Goal: Find specific page/section: Find specific page/section

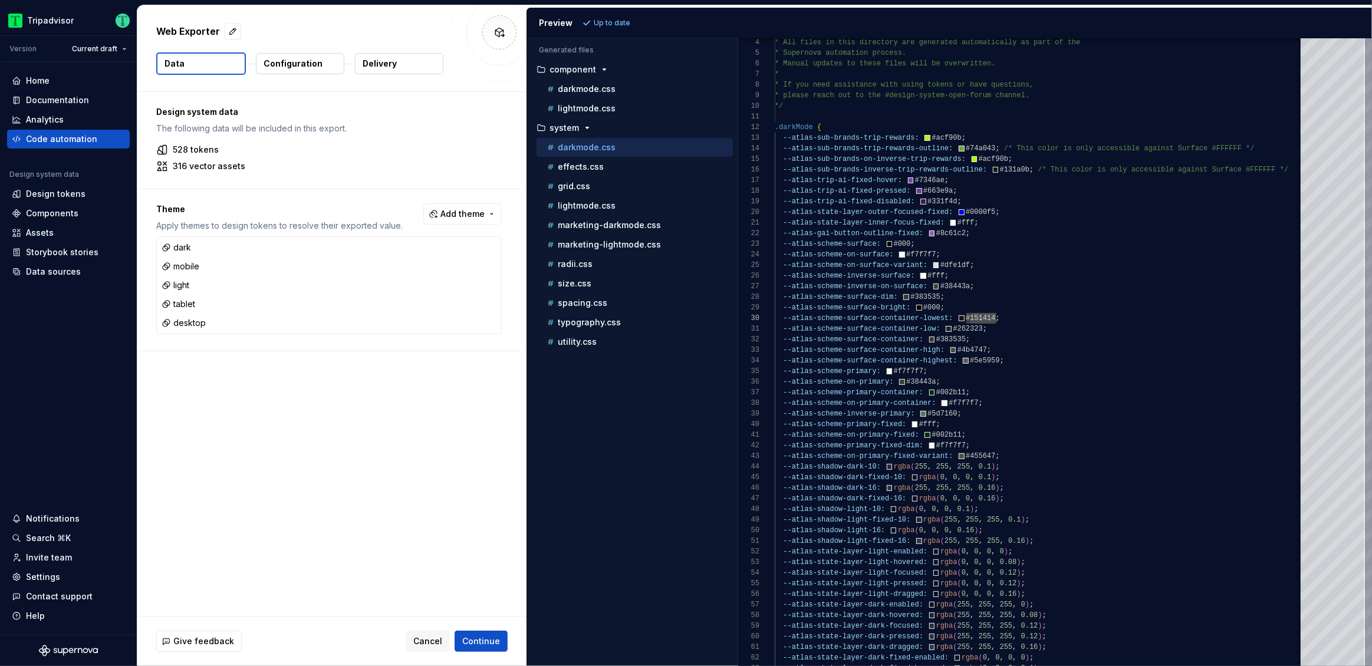
scroll to position [95, 216]
click at [49, 193] on div "Design tokens" at bounding box center [56, 194] width 60 height 12
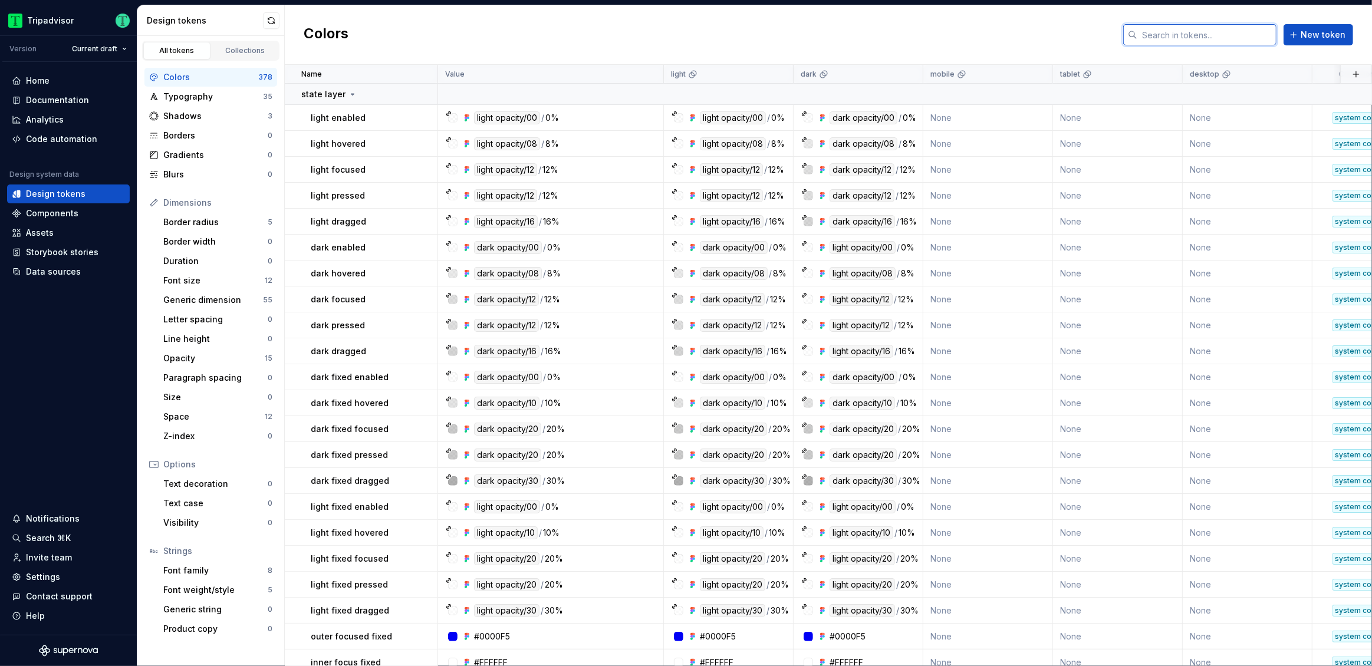
click at [1207, 37] on input "text" at bounding box center [1207, 34] width 139 height 21
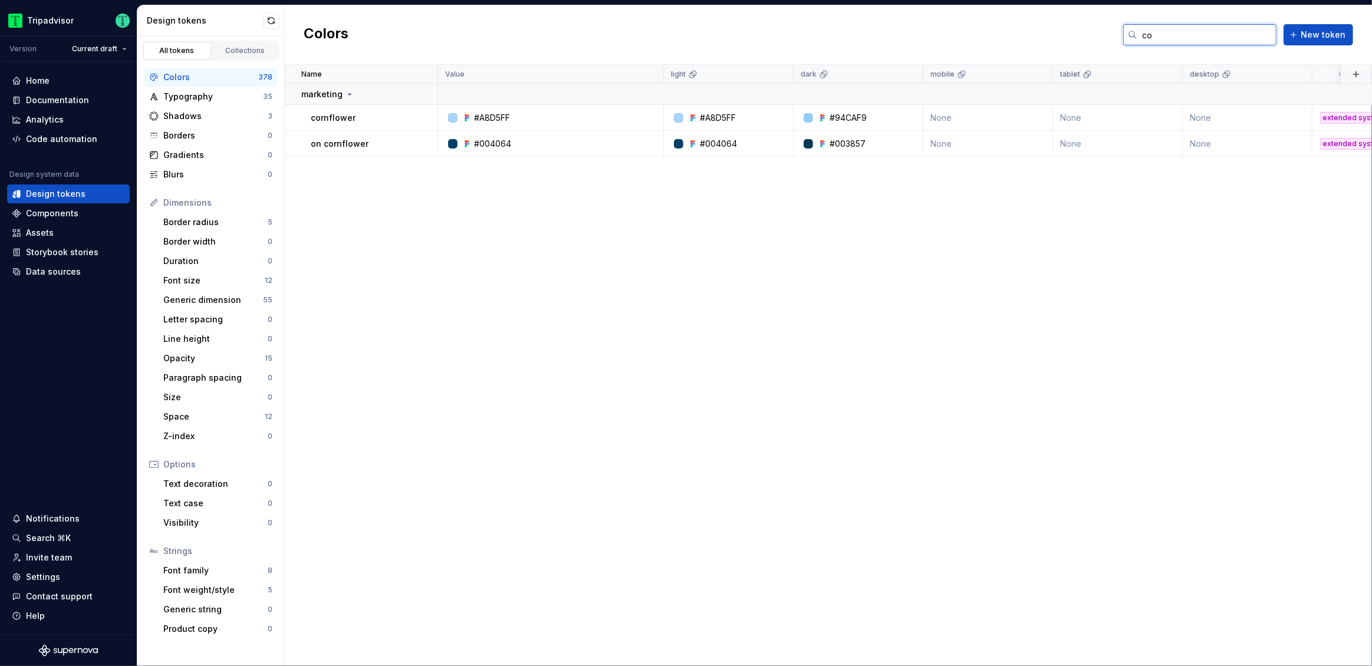
type input "c"
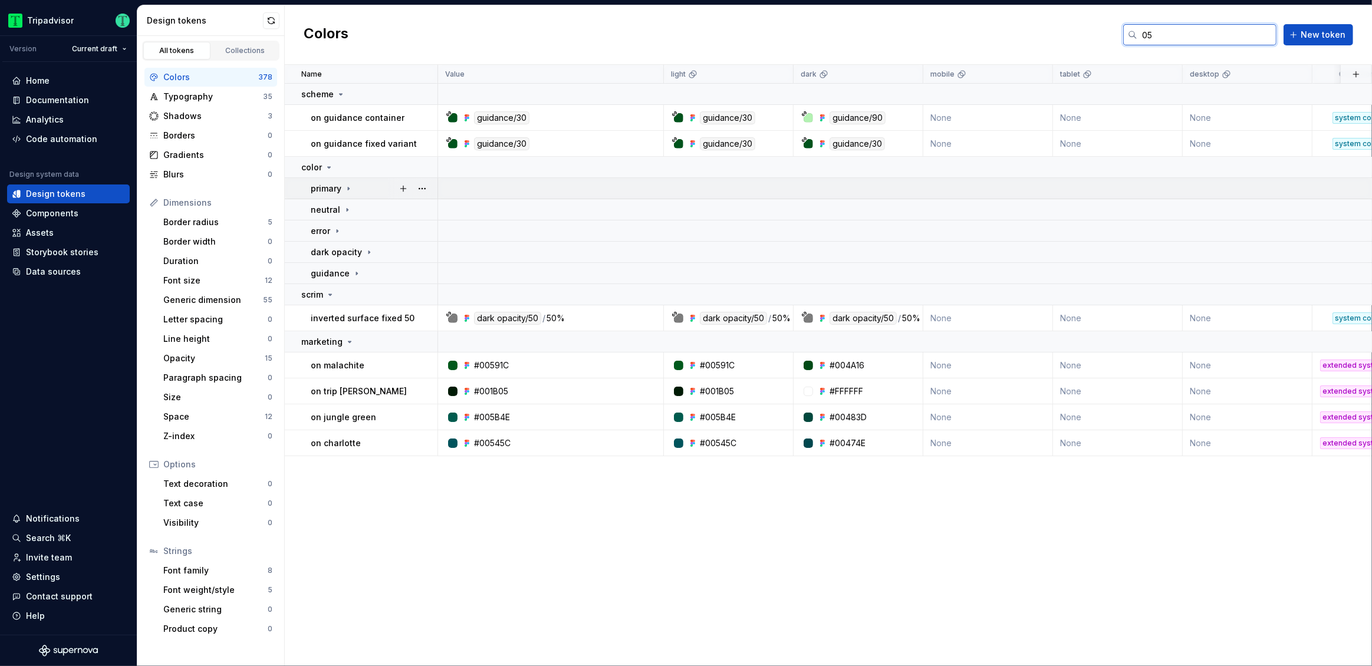
type input "05"
click at [345, 191] on icon at bounding box center [348, 188] width 9 height 9
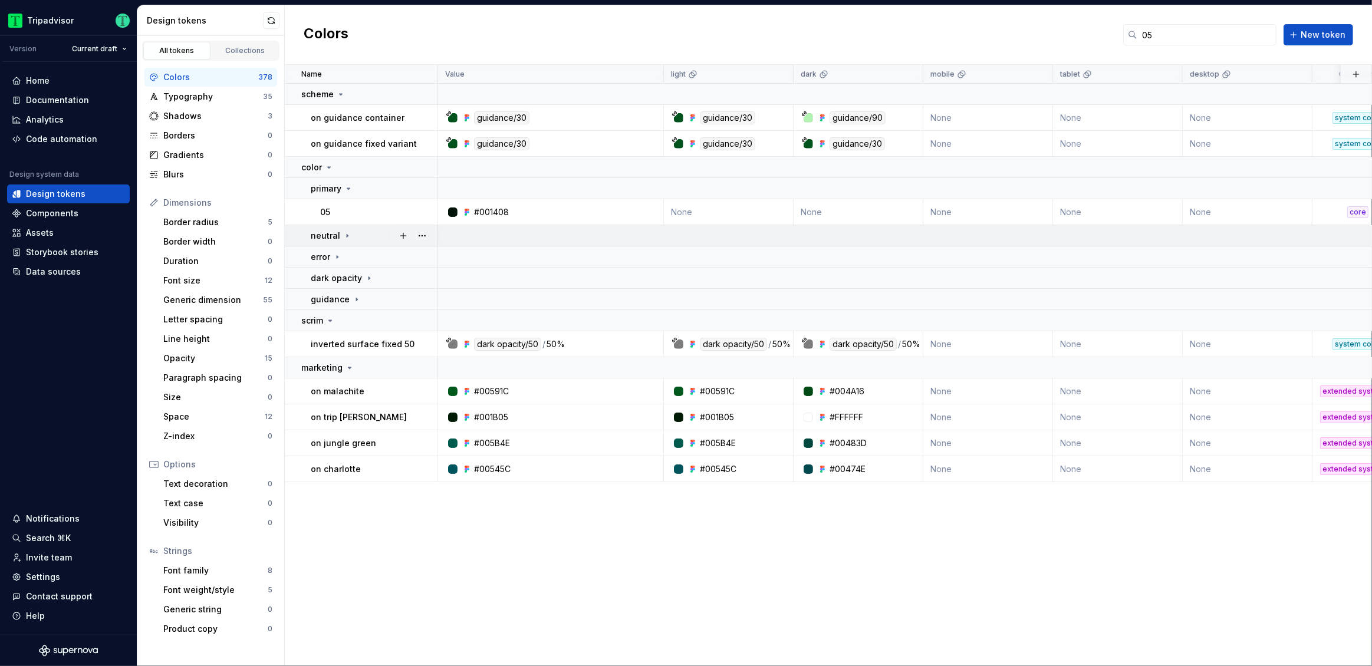
click at [343, 236] on icon at bounding box center [347, 235] width 9 height 9
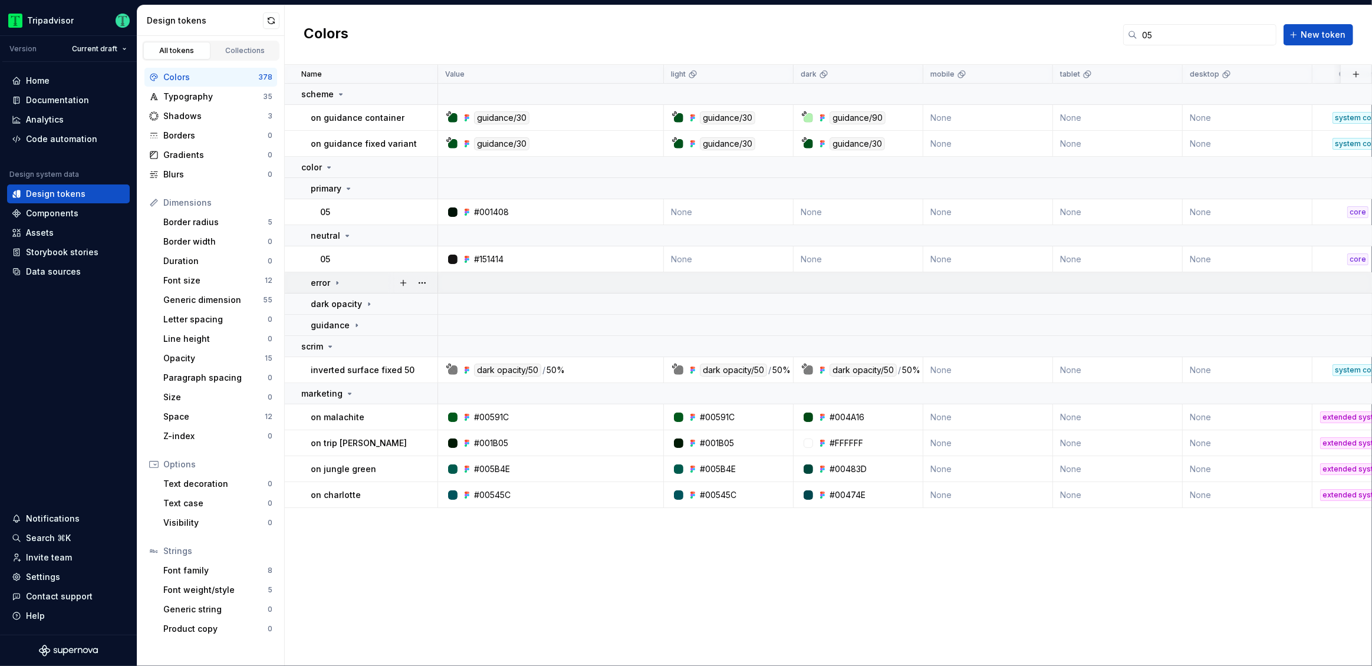
click at [336, 284] on icon at bounding box center [337, 282] width 9 height 9
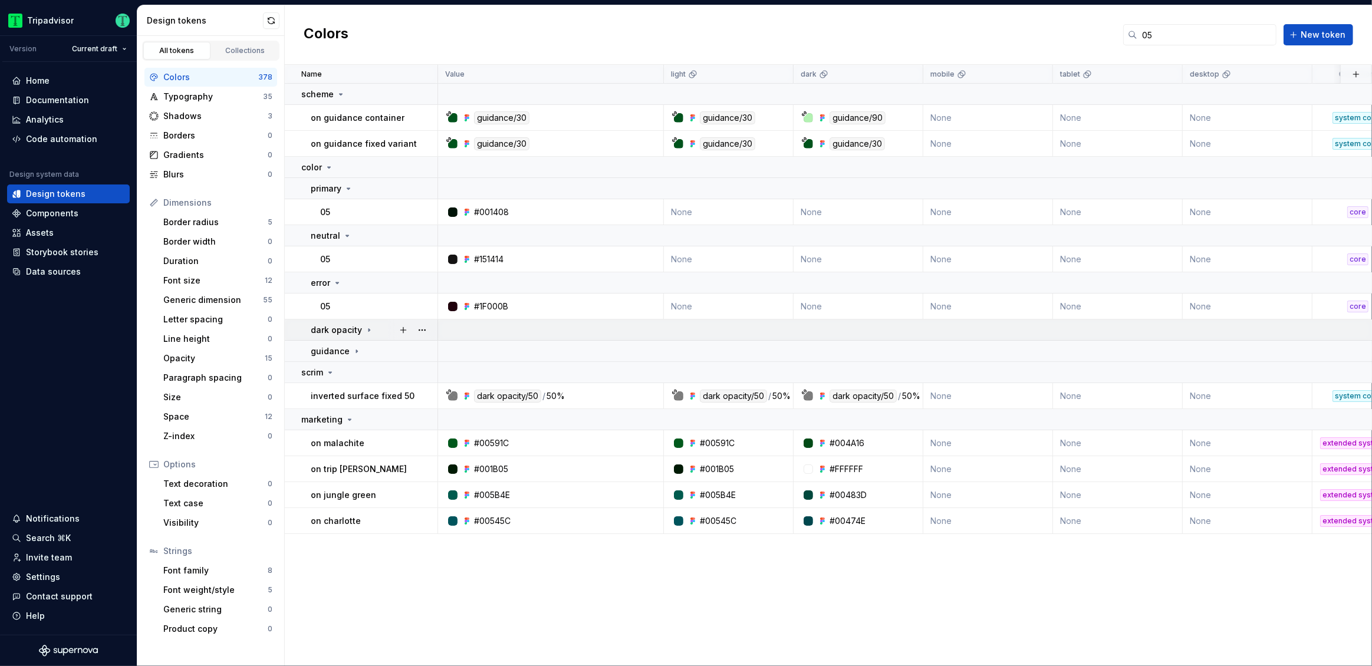
click at [364, 329] on icon at bounding box center [368, 330] width 9 height 9
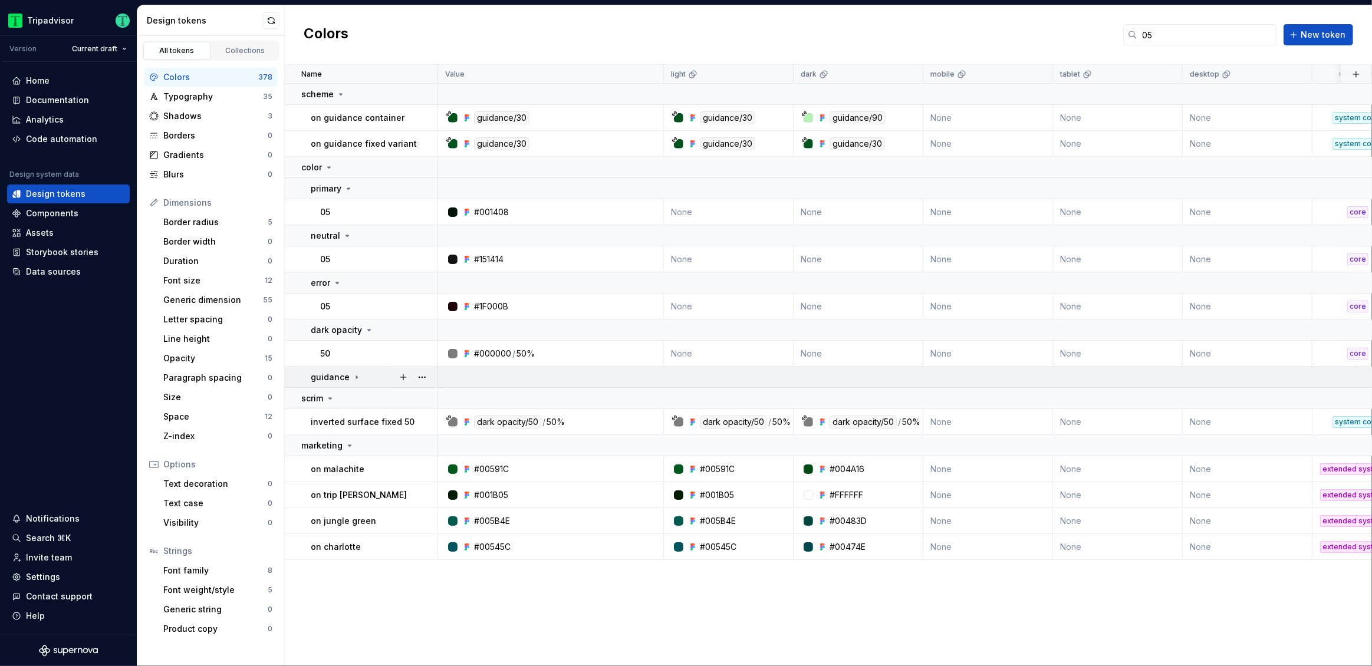
click at [356, 378] on icon at bounding box center [356, 377] width 1 height 3
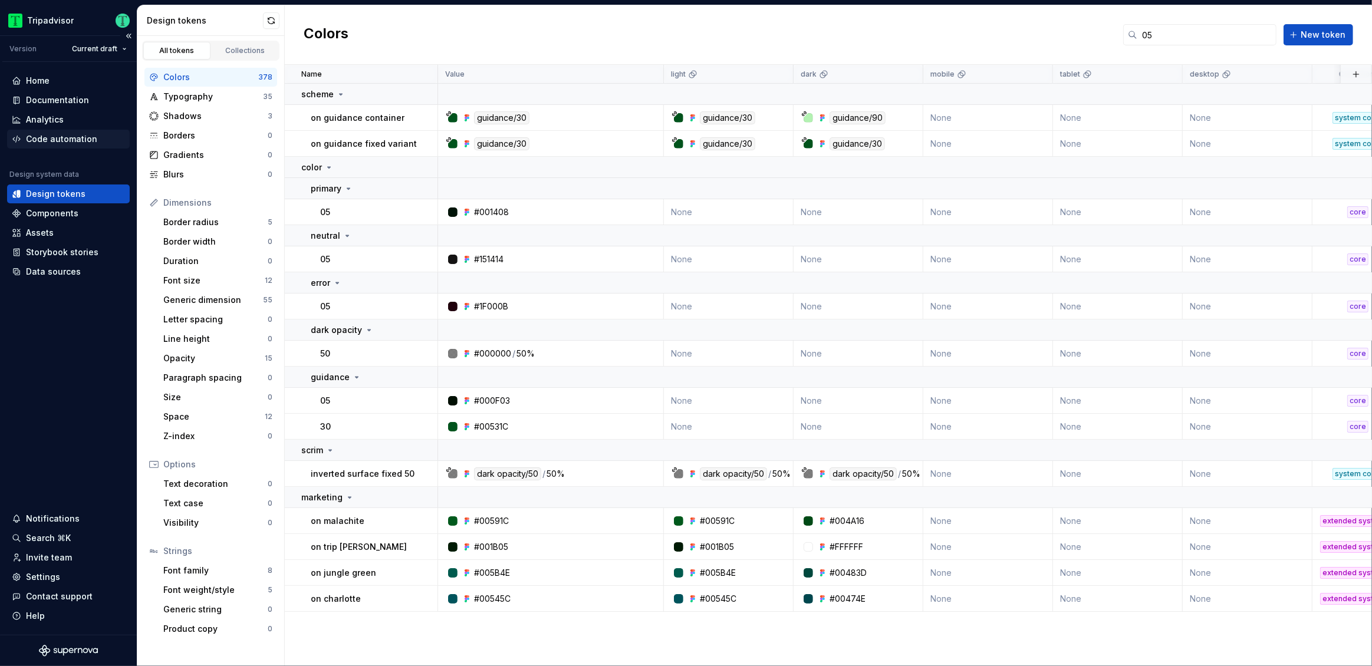
click at [54, 141] on div "Code automation" at bounding box center [61, 139] width 71 height 12
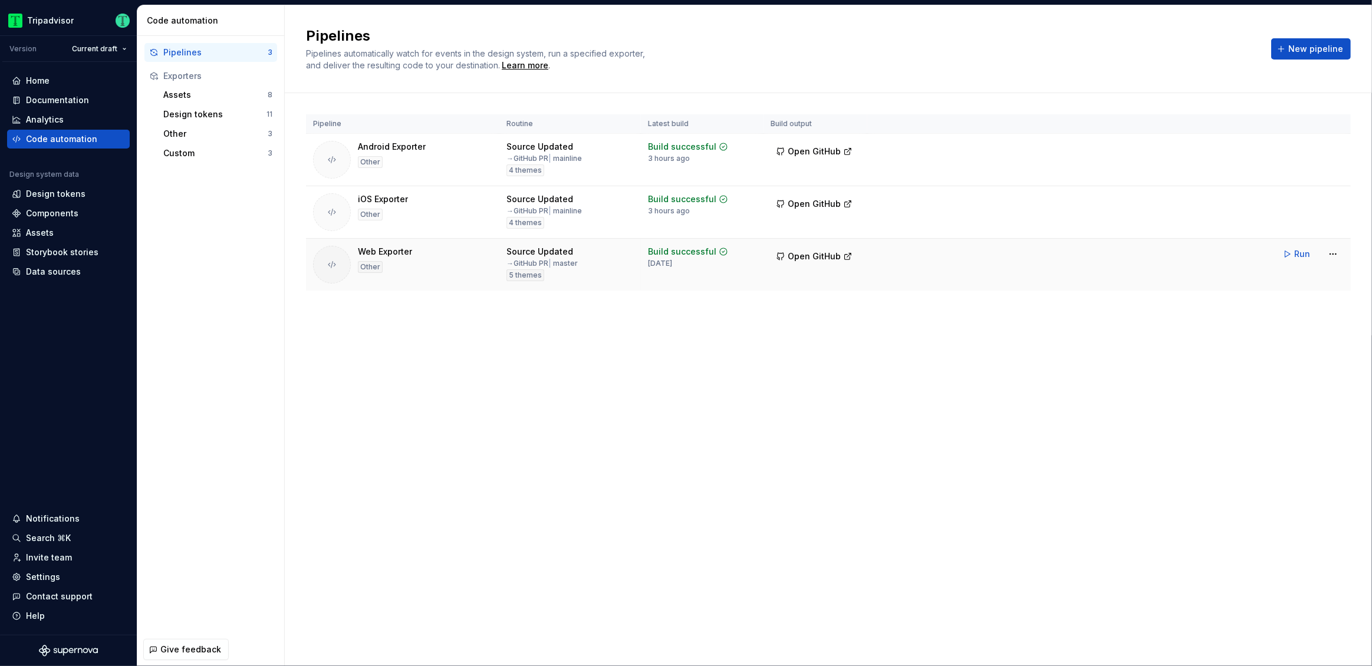
click at [1123, 251] on td "Run" at bounding box center [1110, 254] width 484 height 31
click at [1332, 252] on html "Tripadvisor Version Current draft Home Documentation Analytics Code automation …" at bounding box center [686, 333] width 1372 height 666
click at [1272, 280] on div "Edit pipeline" at bounding box center [1318, 279] width 101 height 12
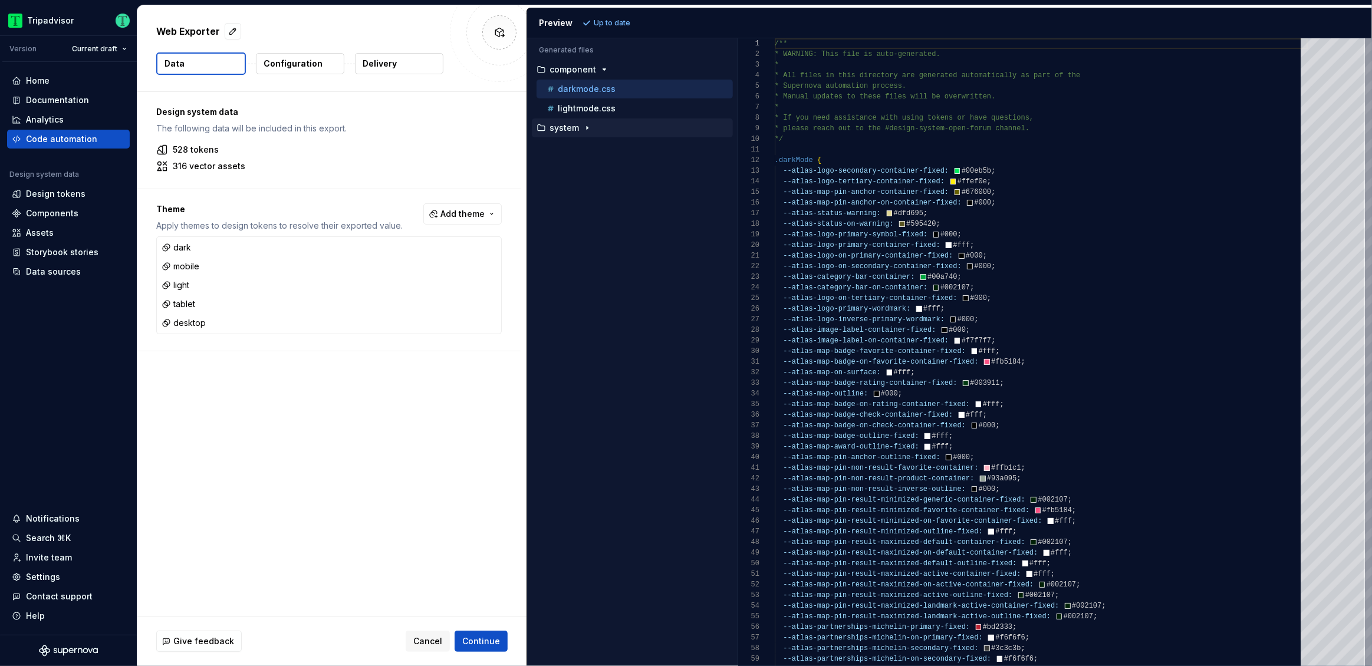
click at [585, 128] on icon "button" at bounding box center [587, 127] width 9 height 9
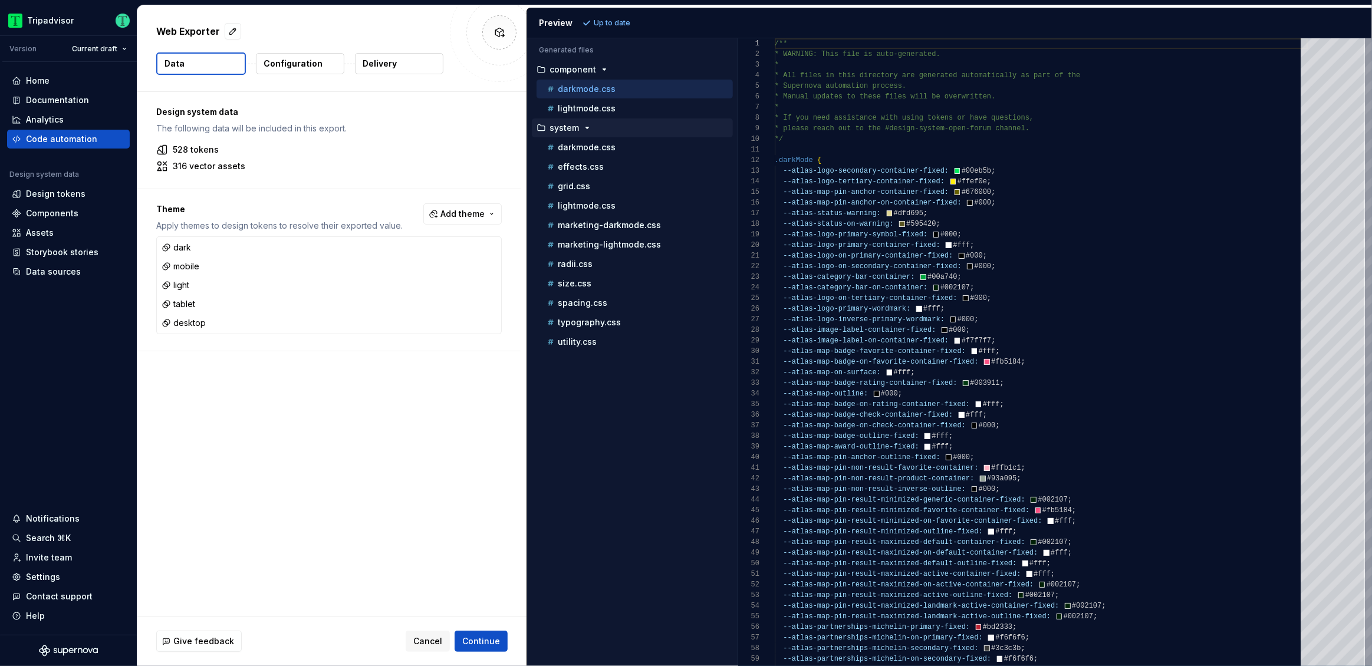
click at [586, 125] on icon "button" at bounding box center [587, 127] width 9 height 9
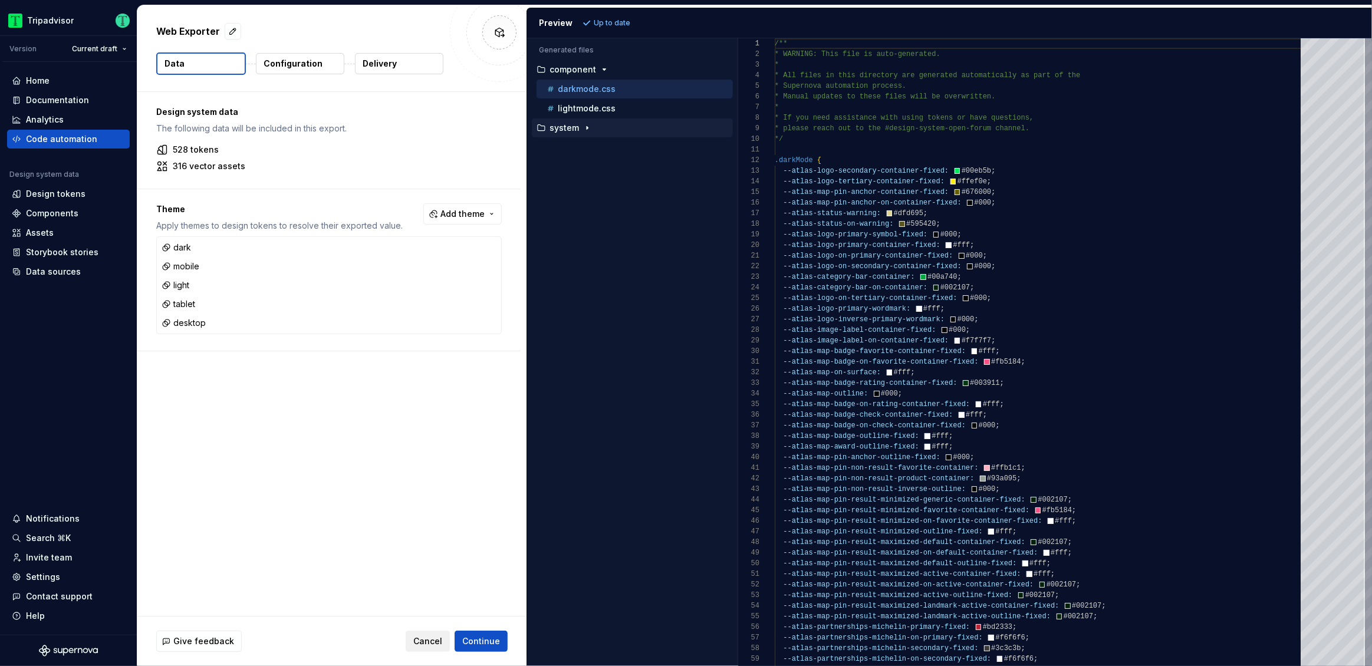
click at [431, 639] on span "Cancel" at bounding box center [427, 642] width 29 height 12
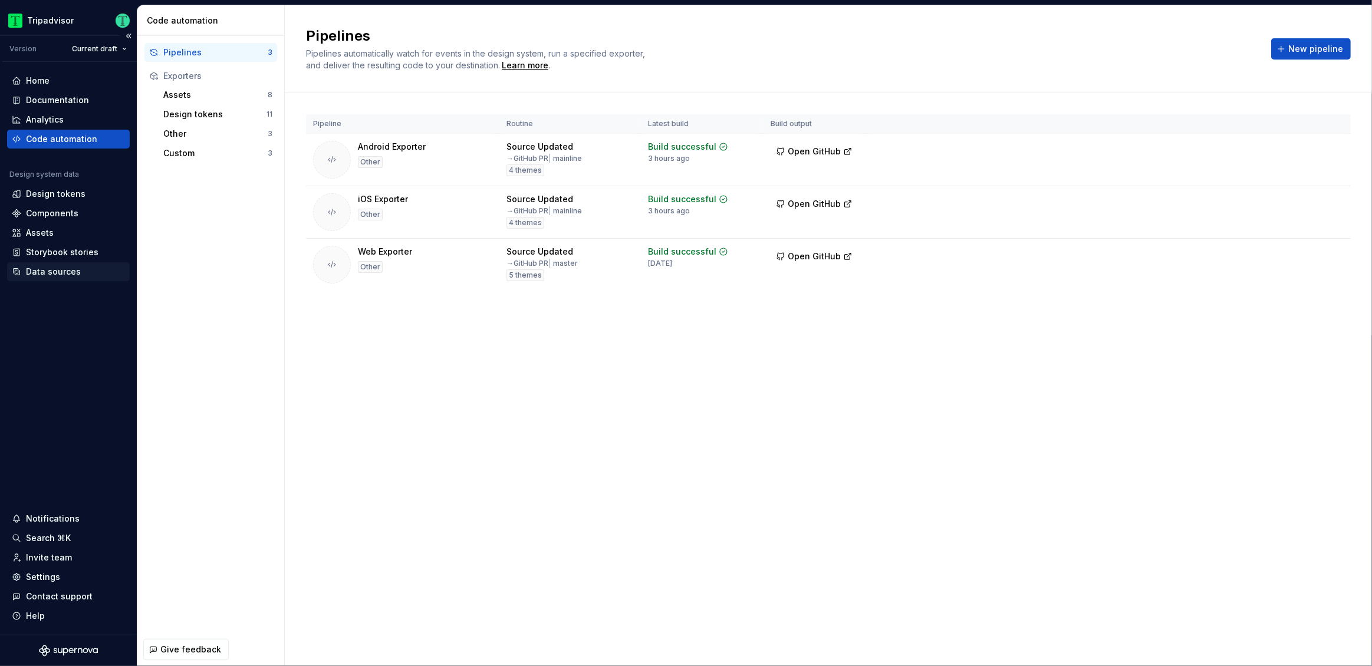
click at [50, 272] on div "Data sources" at bounding box center [53, 272] width 55 height 12
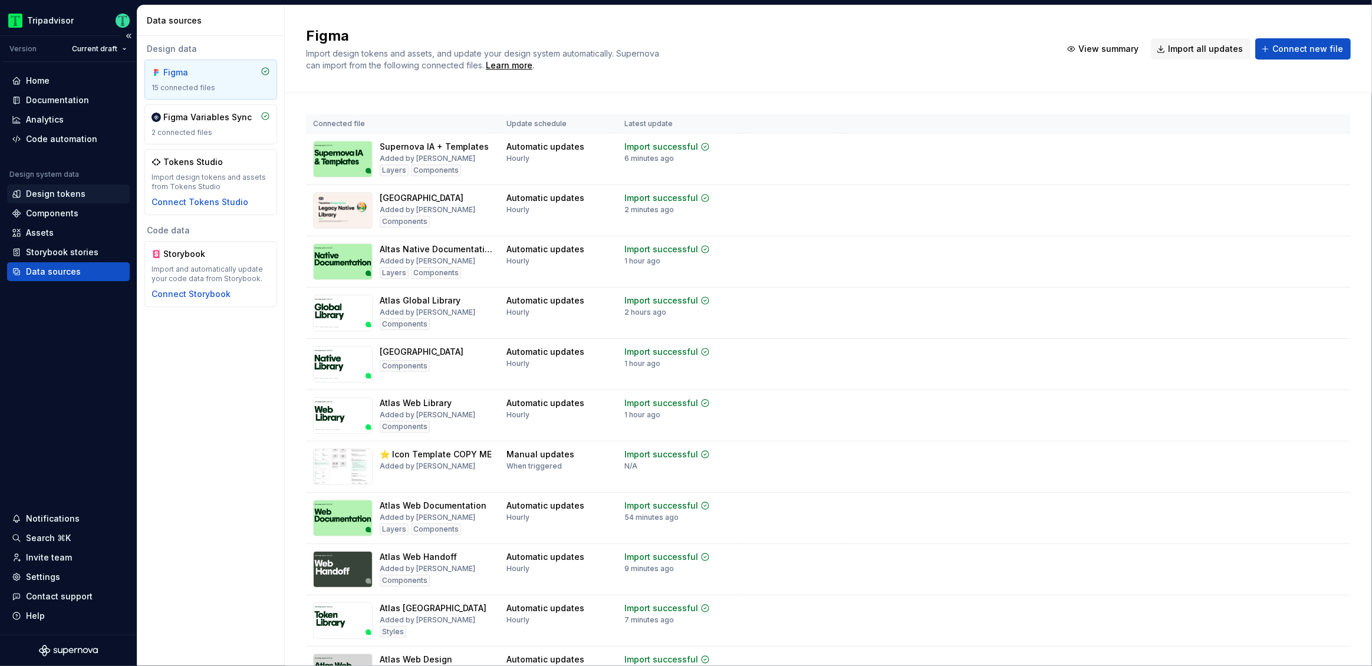
click at [50, 188] on div "Design tokens" at bounding box center [68, 194] width 123 height 19
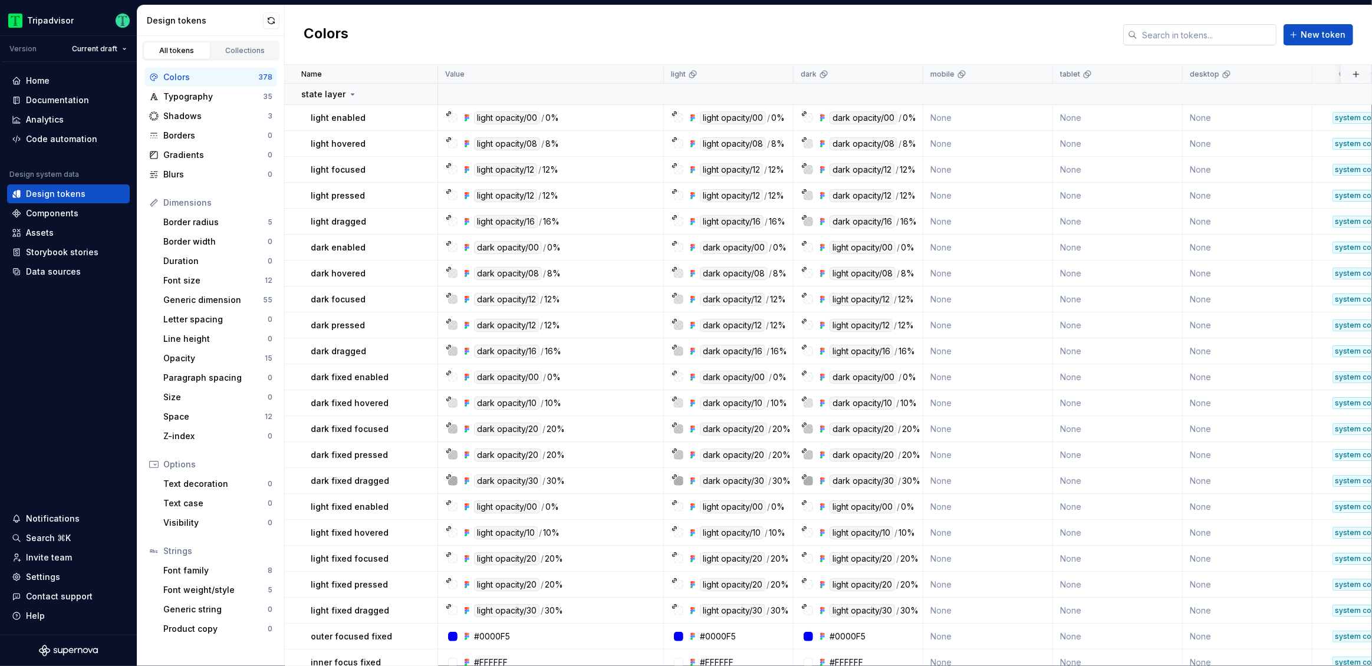
click at [1247, 32] on input "text" at bounding box center [1207, 34] width 139 height 21
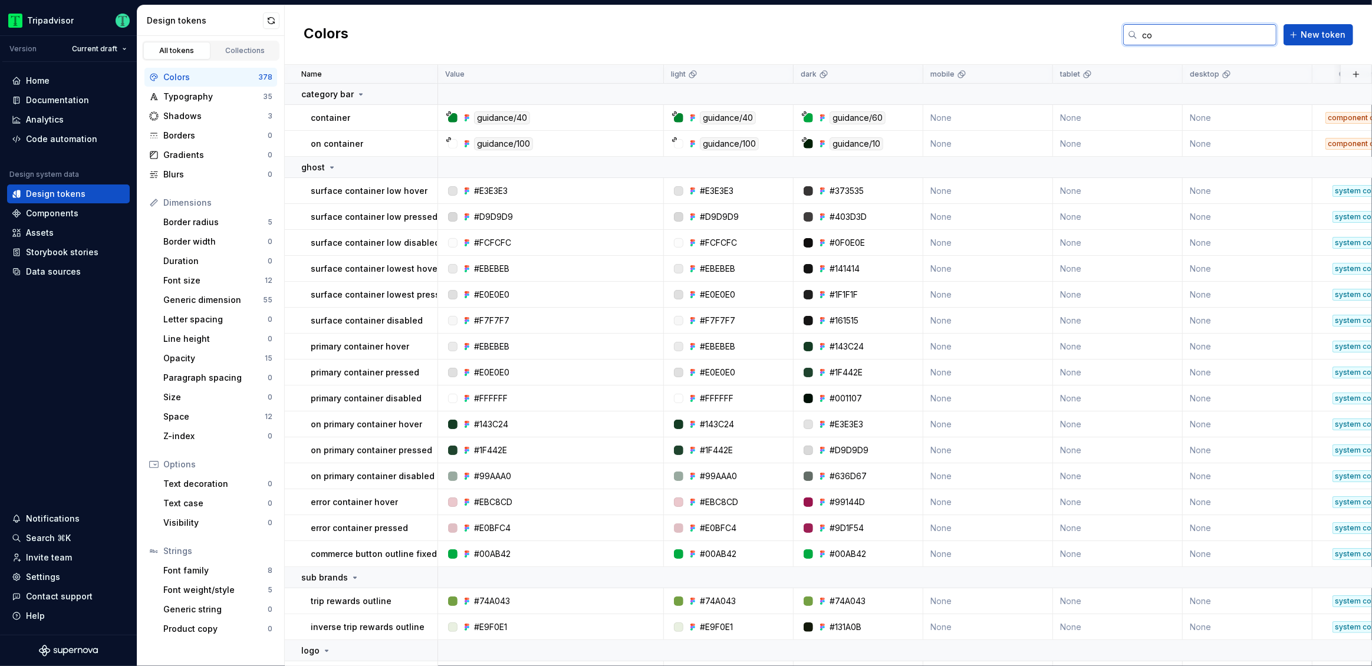
type input "c"
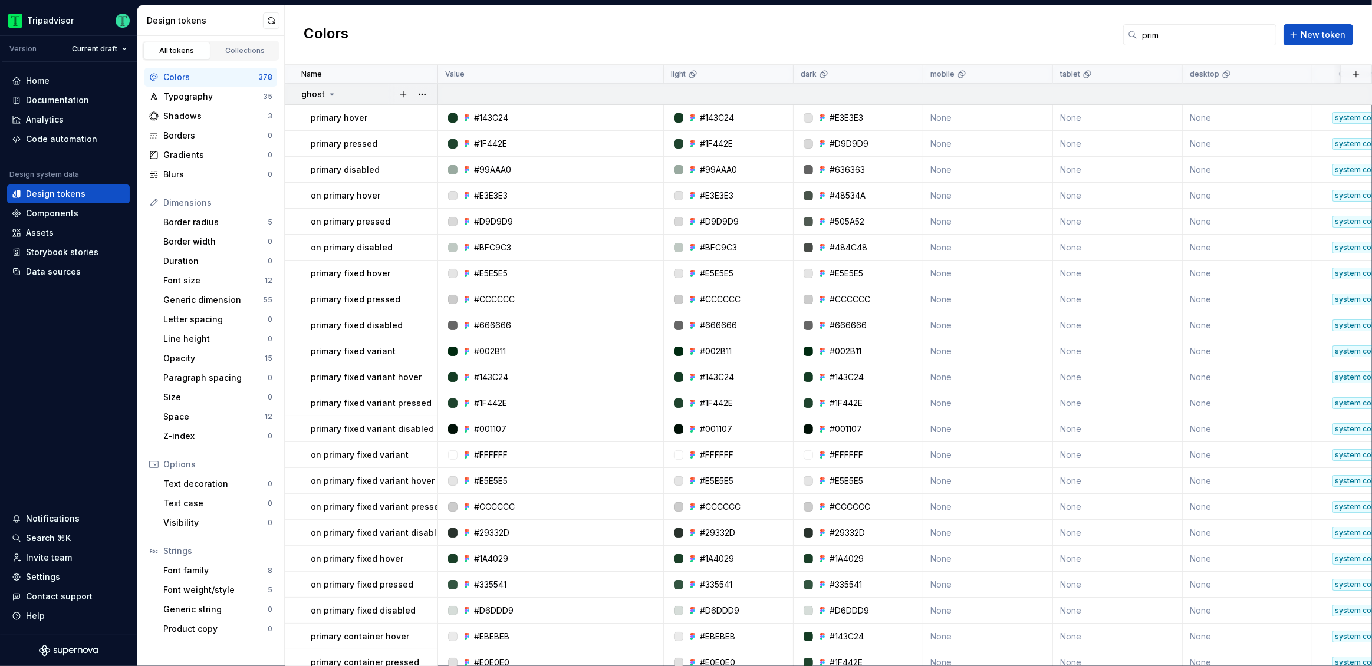
click at [327, 96] on icon at bounding box center [331, 94] width 9 height 9
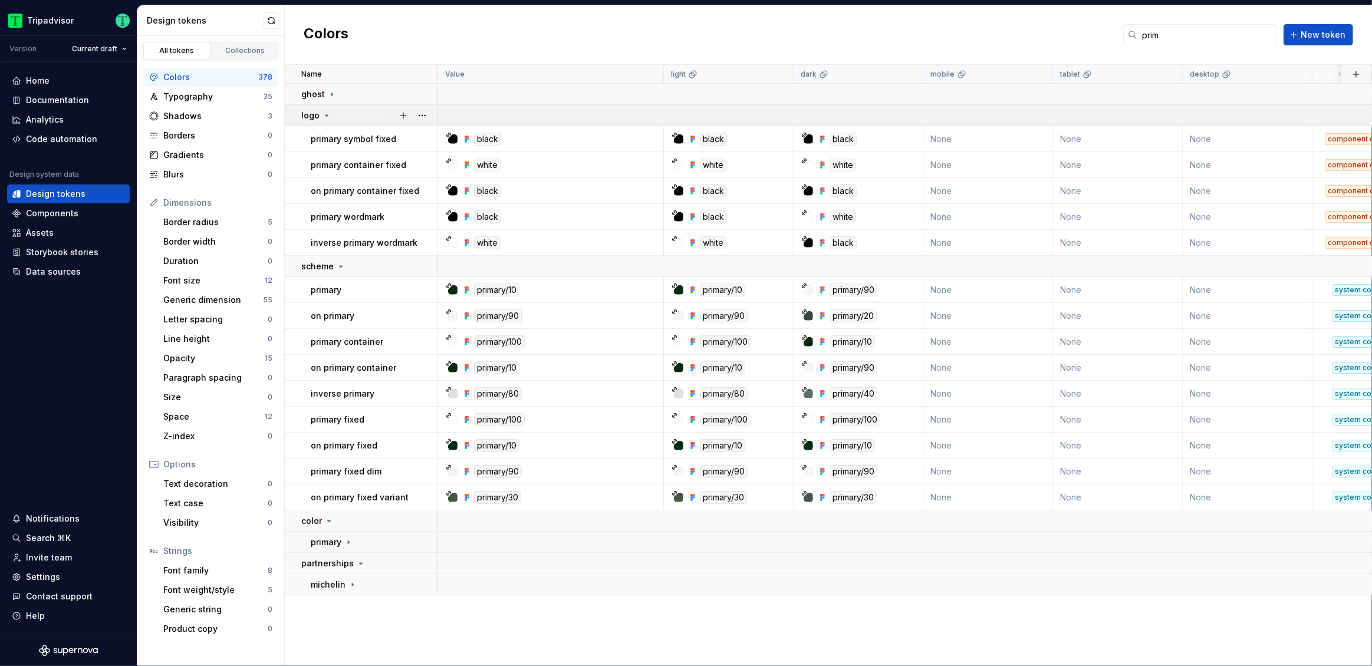
click at [326, 117] on icon at bounding box center [326, 115] width 9 height 9
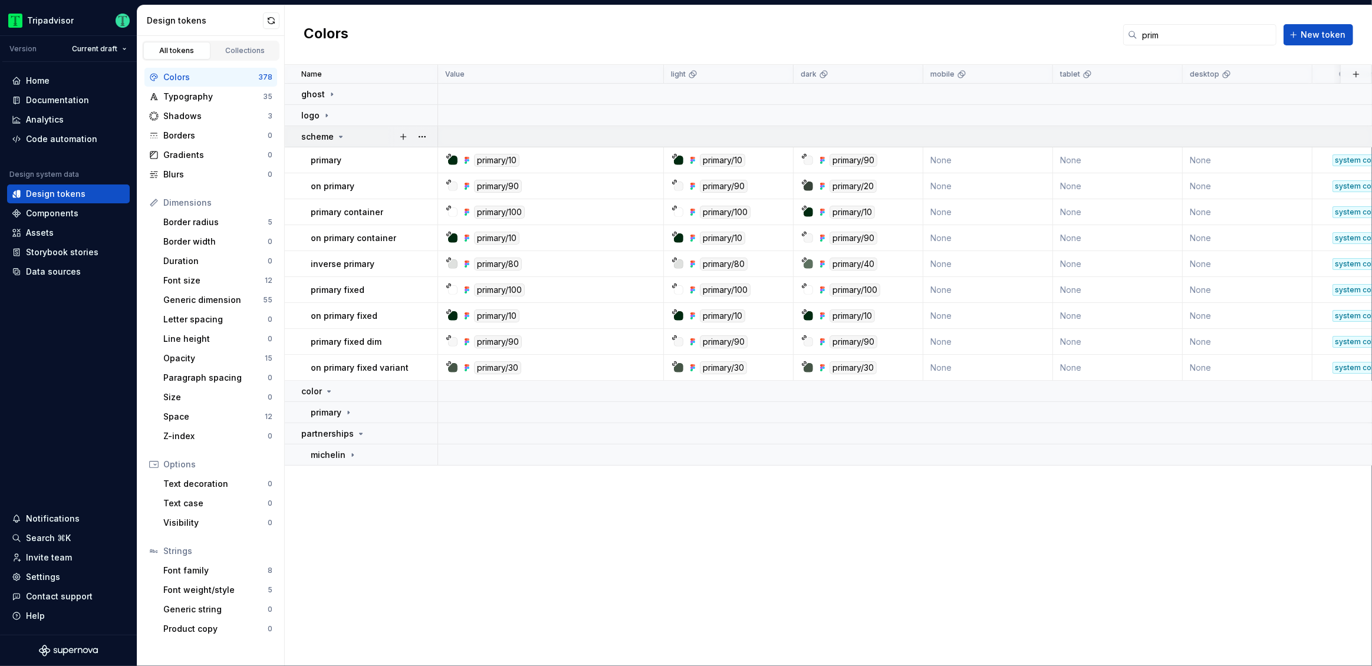
click at [336, 137] on icon at bounding box center [340, 136] width 9 height 9
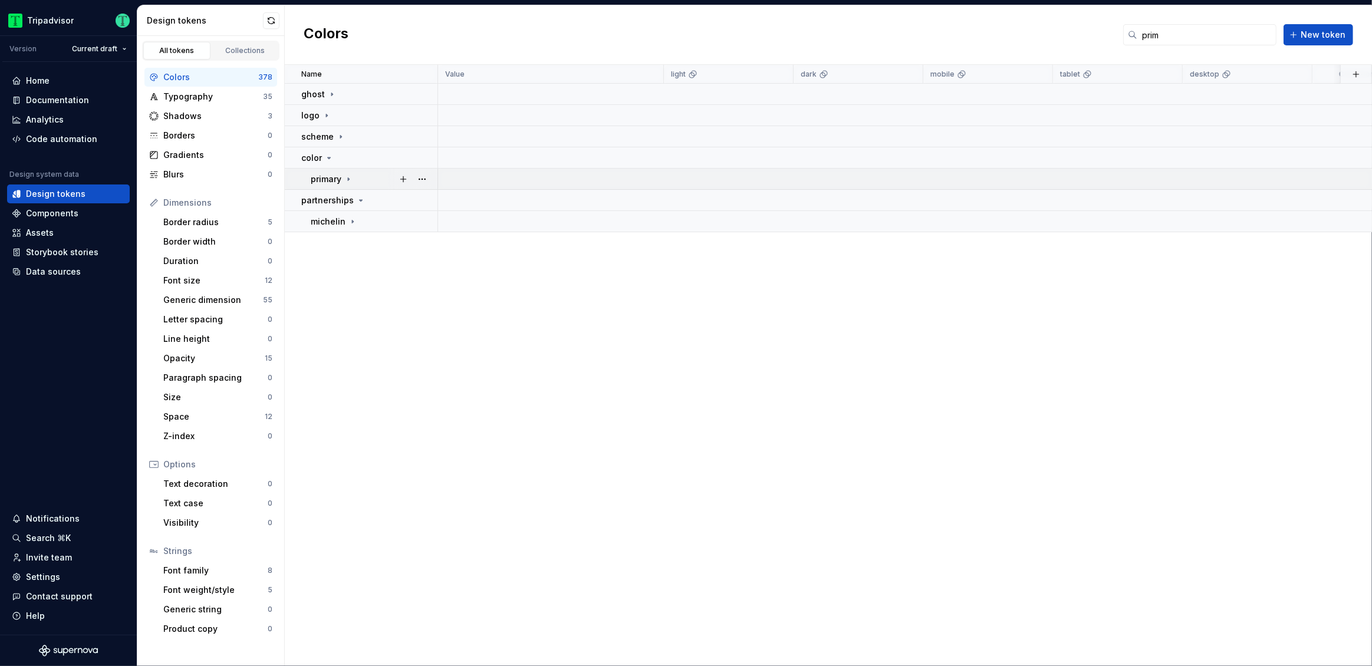
click at [347, 178] on icon at bounding box center [348, 179] width 9 height 9
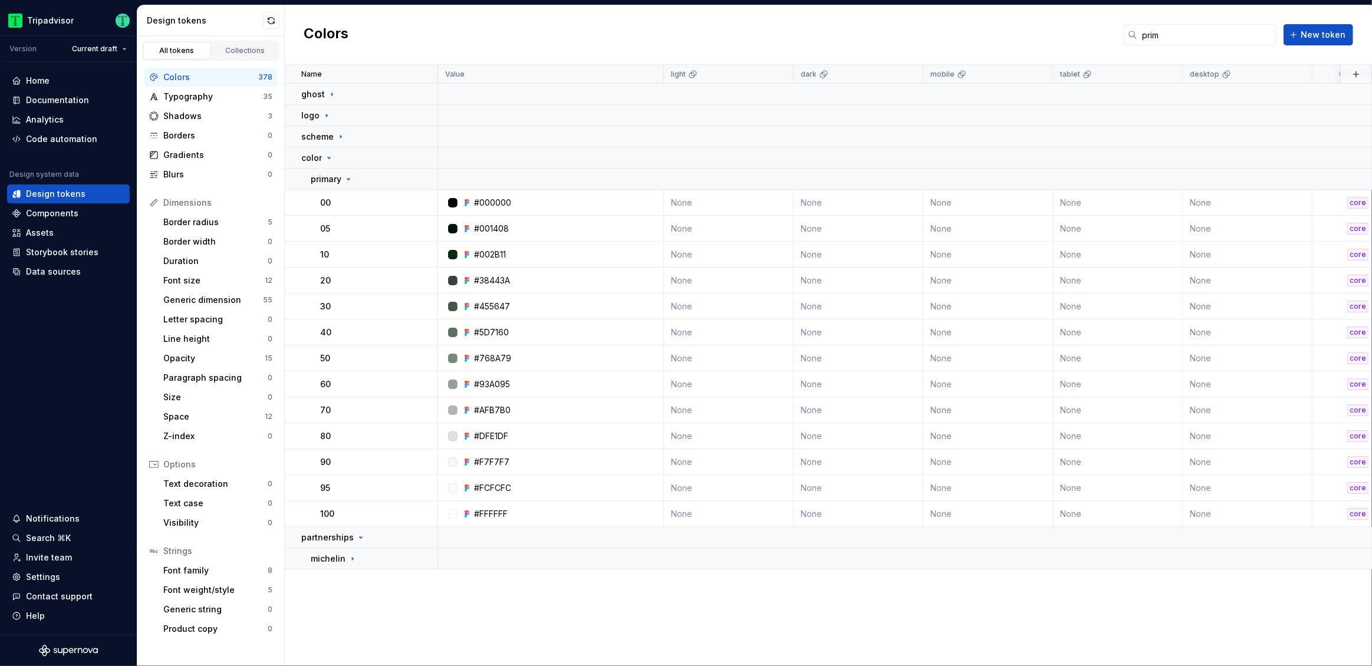
click at [1173, 21] on div "Colors prim New token" at bounding box center [829, 35] width 1088 height 60
click at [1171, 36] on input "prim" at bounding box center [1207, 34] width 139 height 21
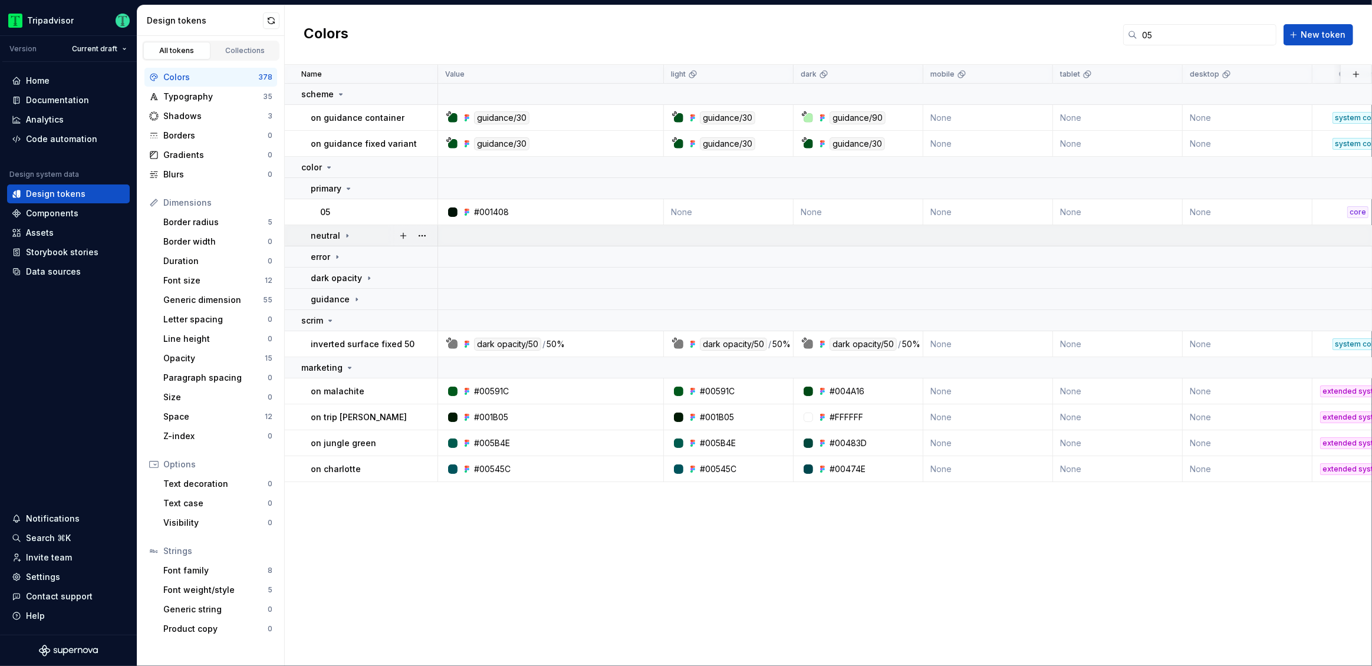
drag, startPoint x: 346, startPoint y: 235, endPoint x: 343, endPoint y: 242, distance: 6.9
click at [347, 235] on icon at bounding box center [347, 235] width 1 height 3
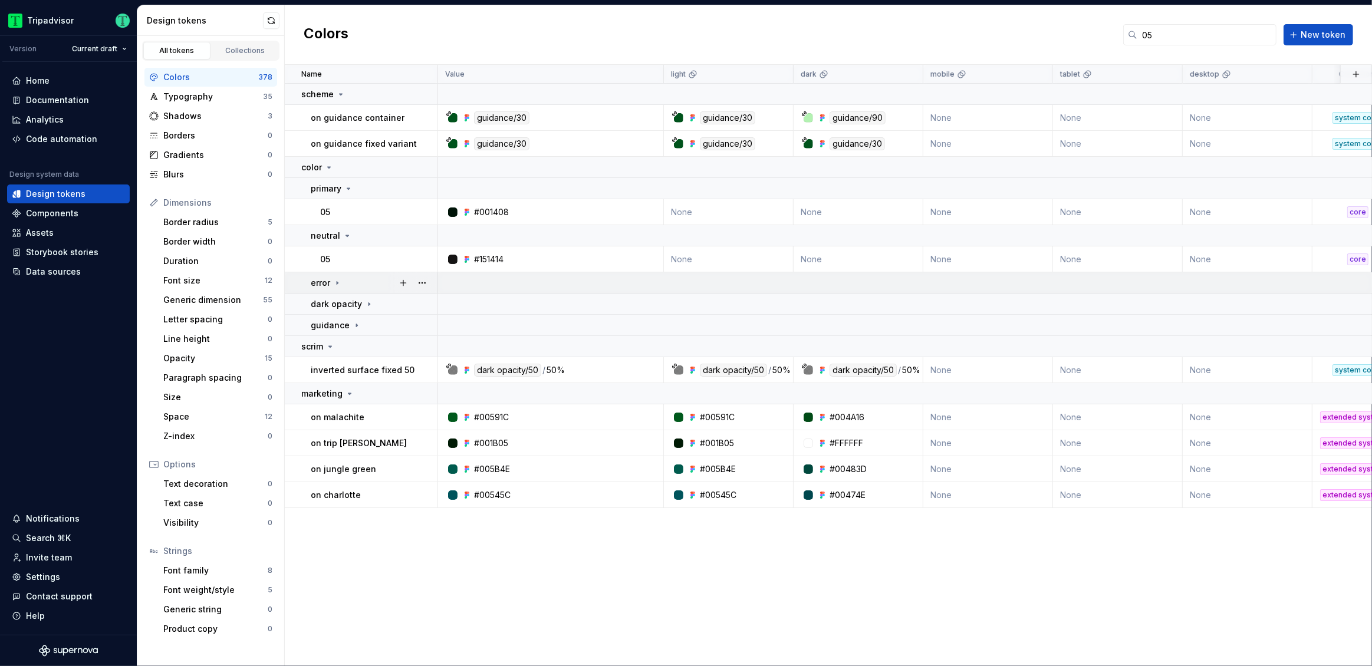
click at [336, 283] on icon at bounding box center [337, 282] width 9 height 9
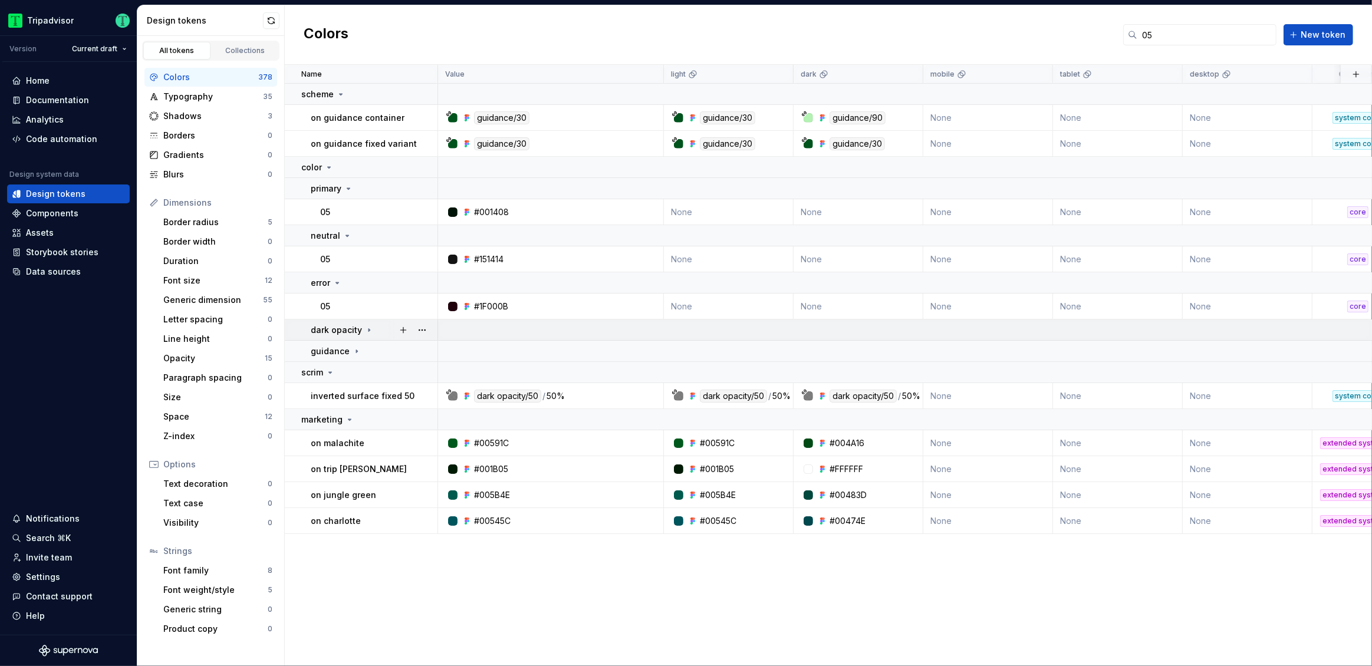
click at [364, 330] on icon at bounding box center [368, 330] width 9 height 9
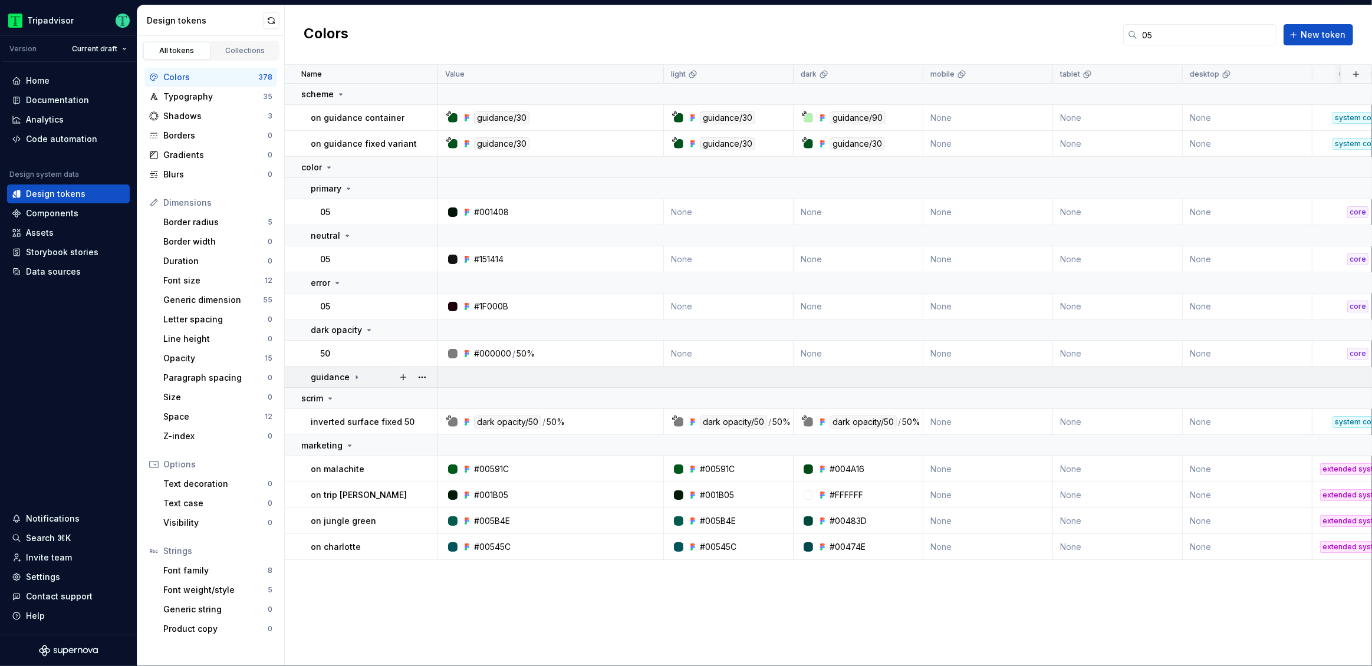
click at [356, 377] on icon at bounding box center [356, 377] width 1 height 3
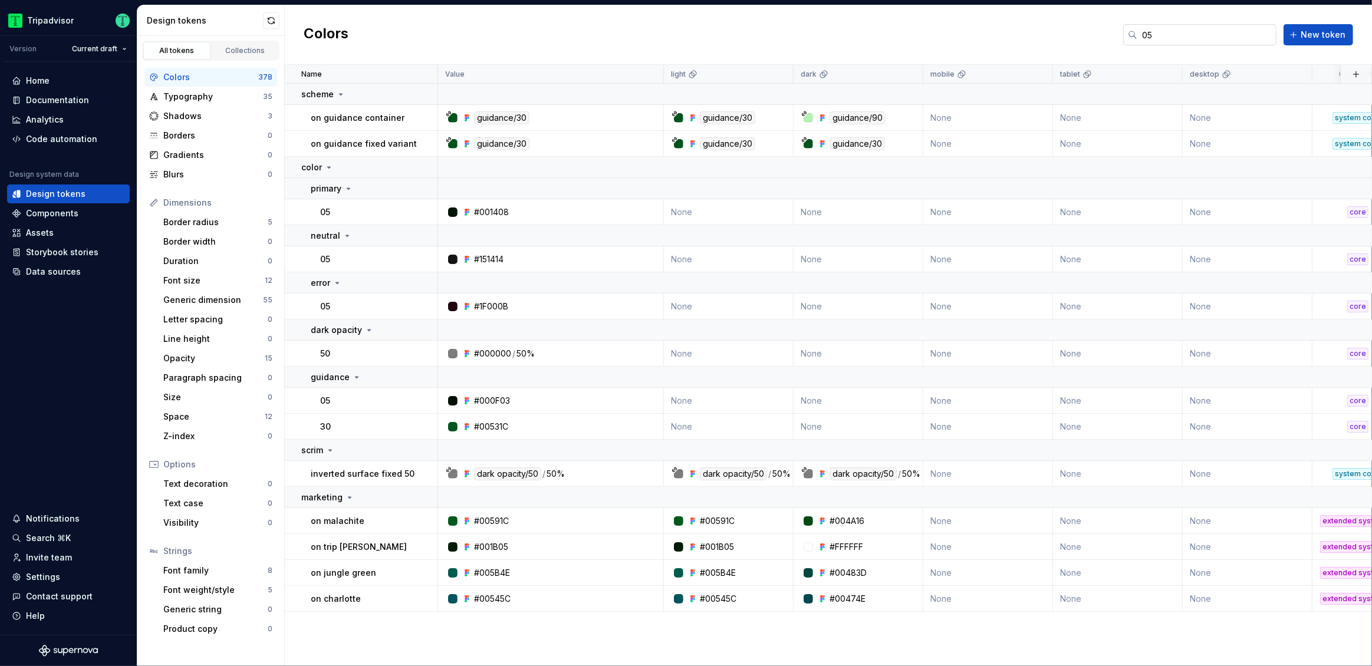
click at [1155, 41] on input "05" at bounding box center [1207, 34] width 139 height 21
type input "0"
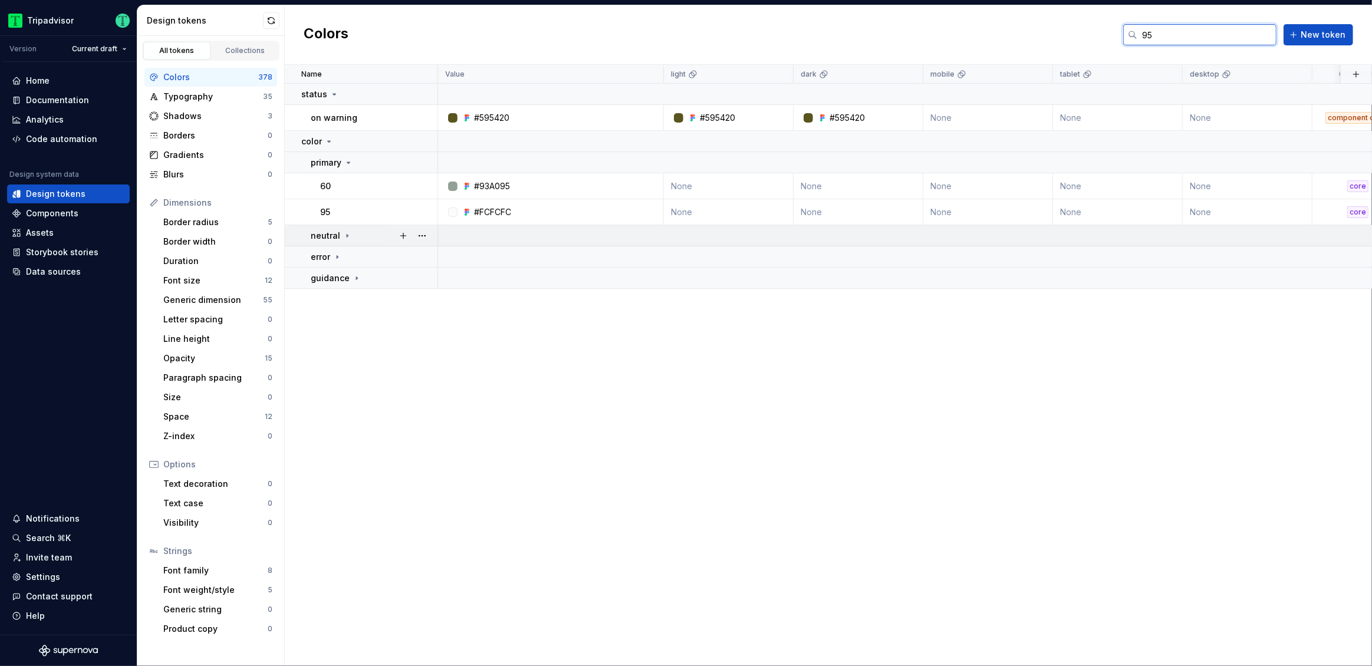
type input "95"
click at [343, 234] on icon at bounding box center [347, 235] width 9 height 9
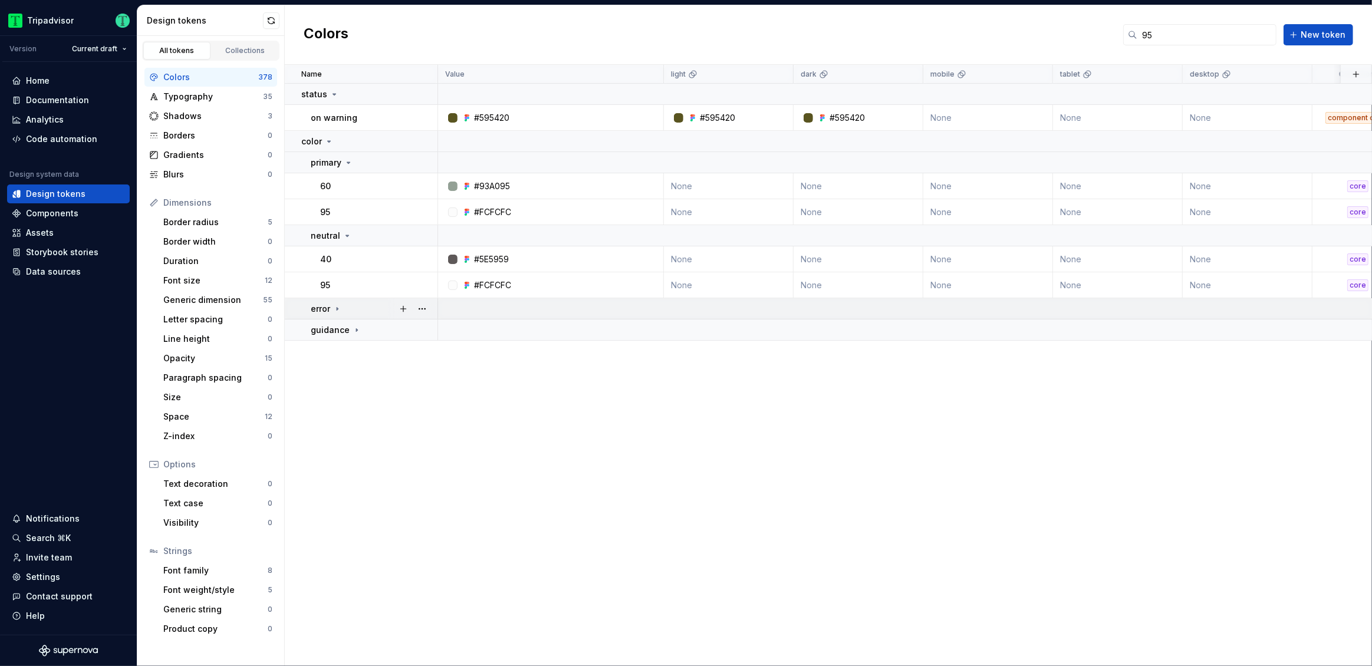
click at [337, 306] on icon at bounding box center [337, 308] width 9 height 9
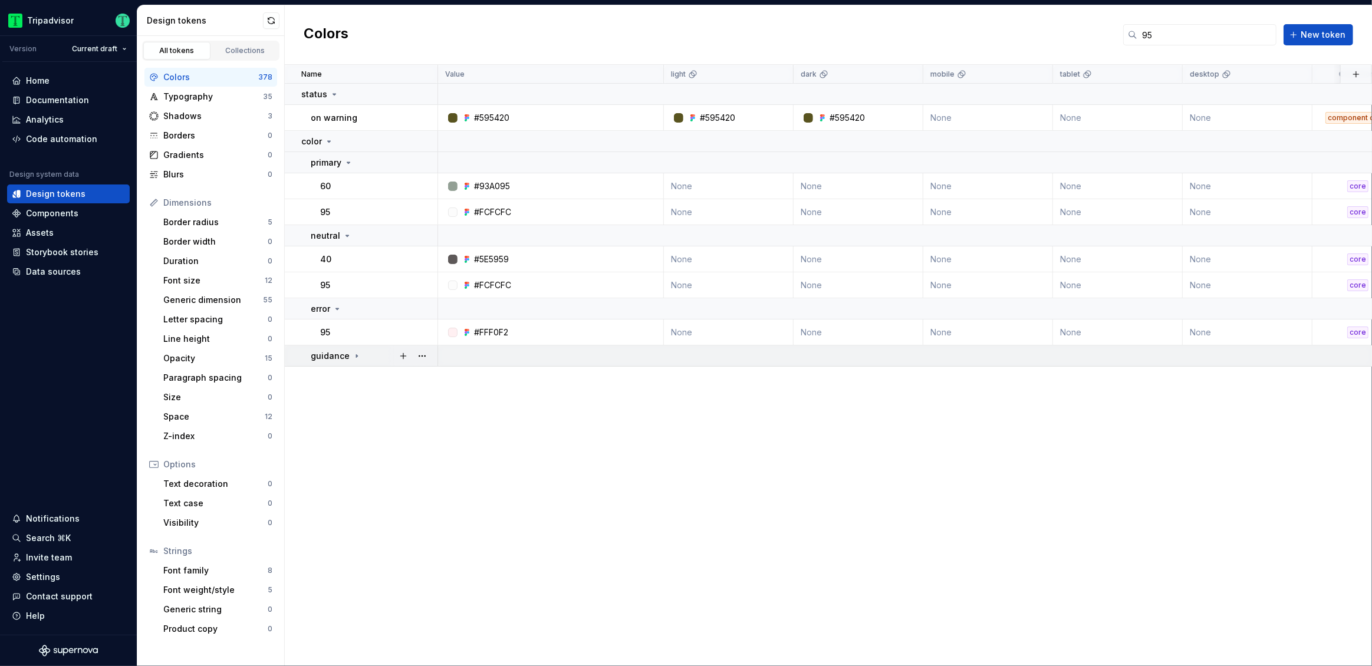
click at [354, 357] on icon at bounding box center [356, 356] width 9 height 9
